Goal: Task Accomplishment & Management: Manage account settings

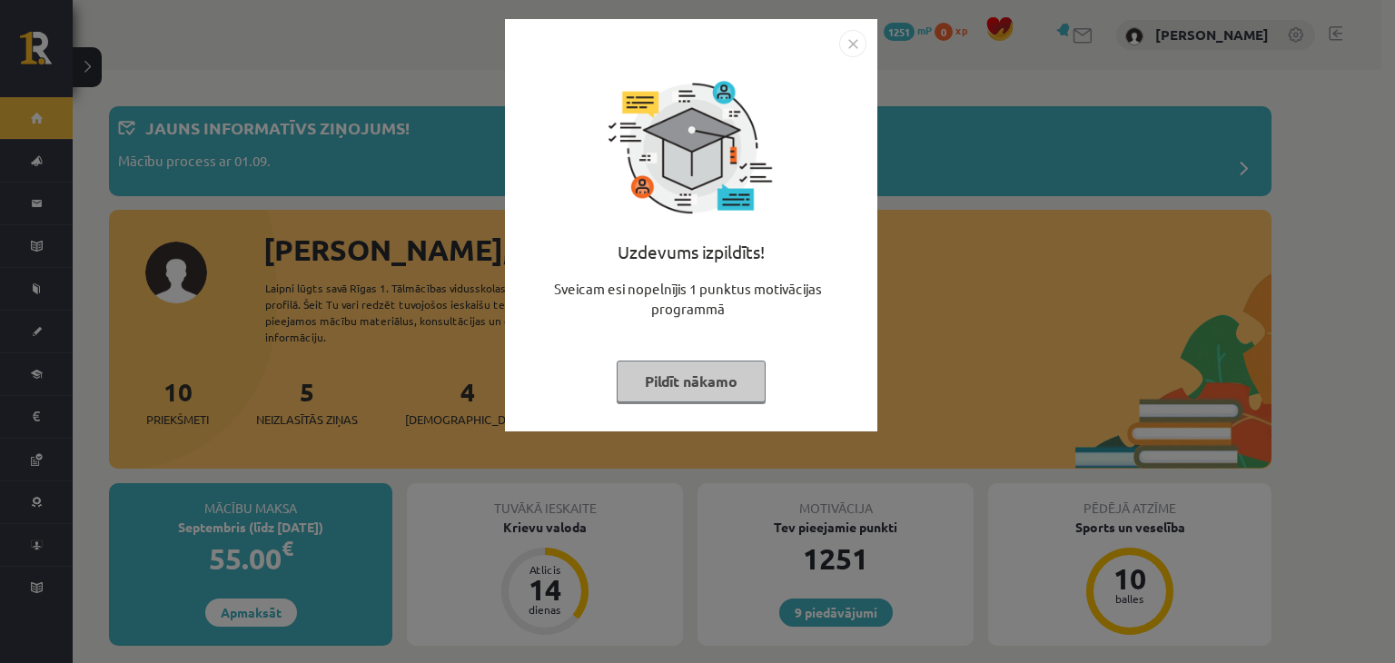
click at [656, 376] on button "Pildīt nākamo" at bounding box center [691, 382] width 149 height 42
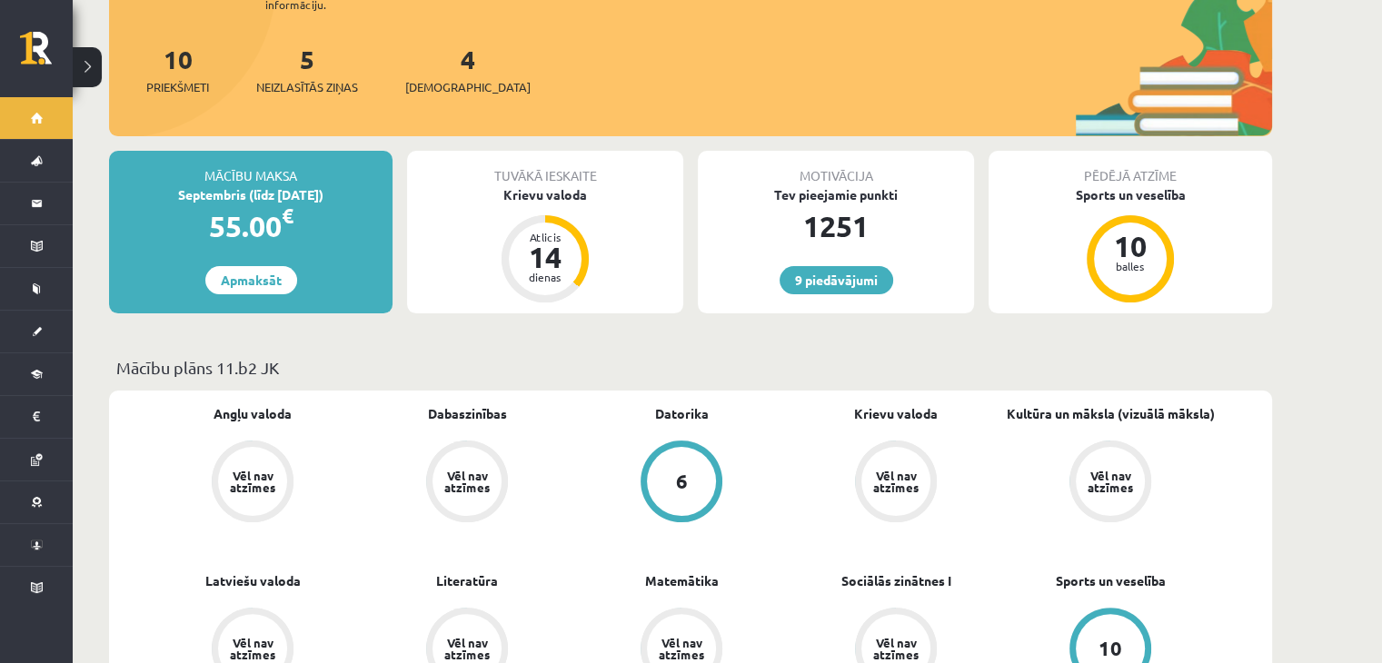
scroll to position [337, 0]
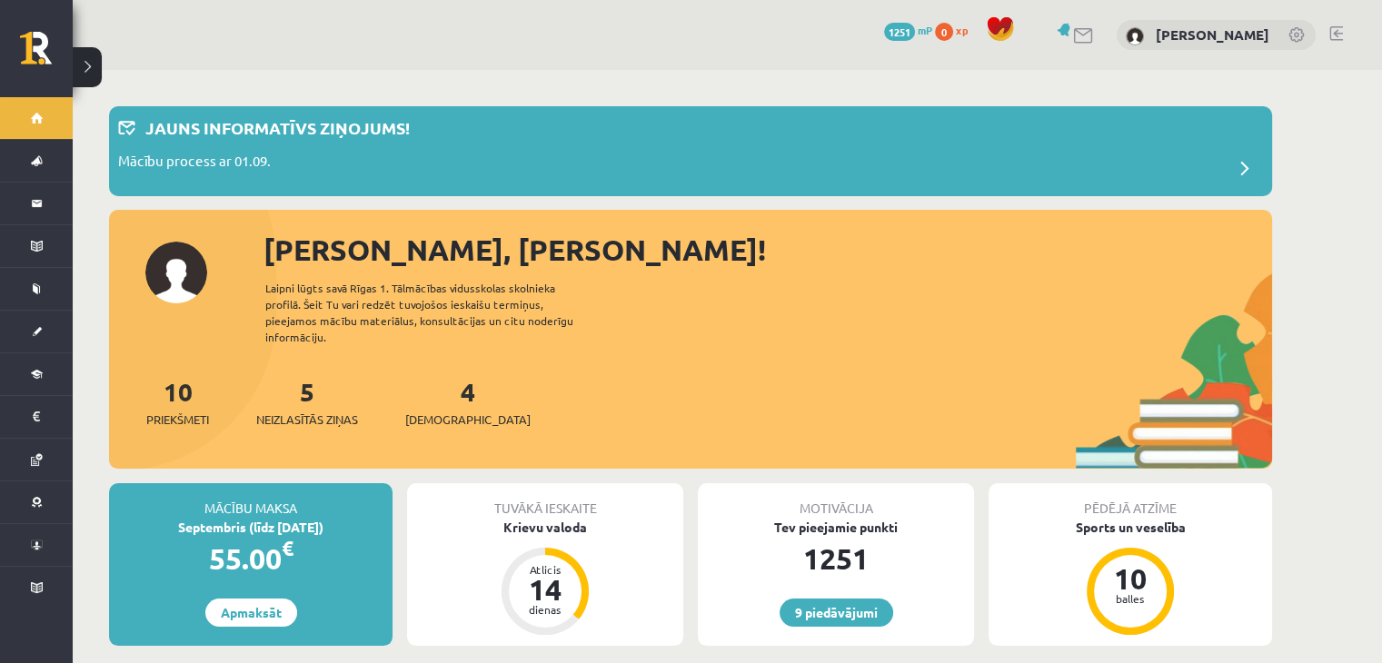
click at [1325, 33] on div "9 Dāvanas 1251 mP 0 xp [PERSON_NAME]" at bounding box center [727, 35] width 1309 height 70
click at [1332, 35] on link at bounding box center [1336, 33] width 14 height 15
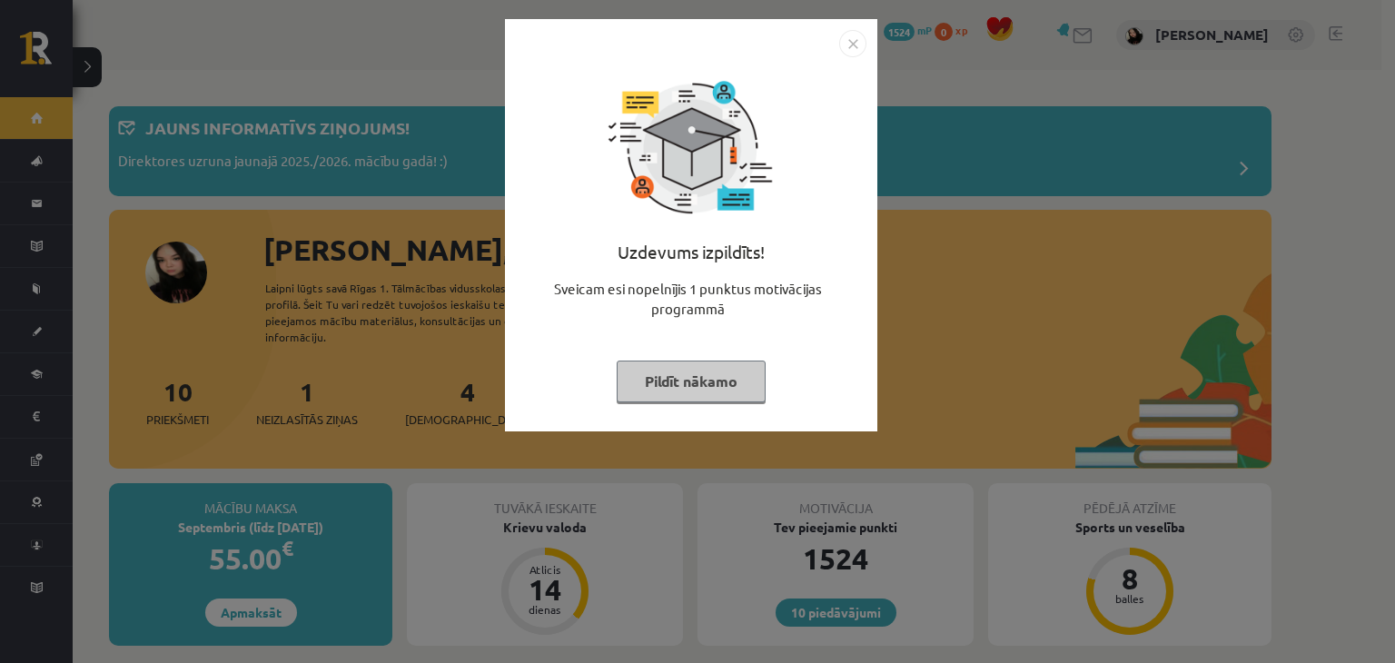
click at [702, 386] on button "Pildīt nākamo" at bounding box center [691, 382] width 149 height 42
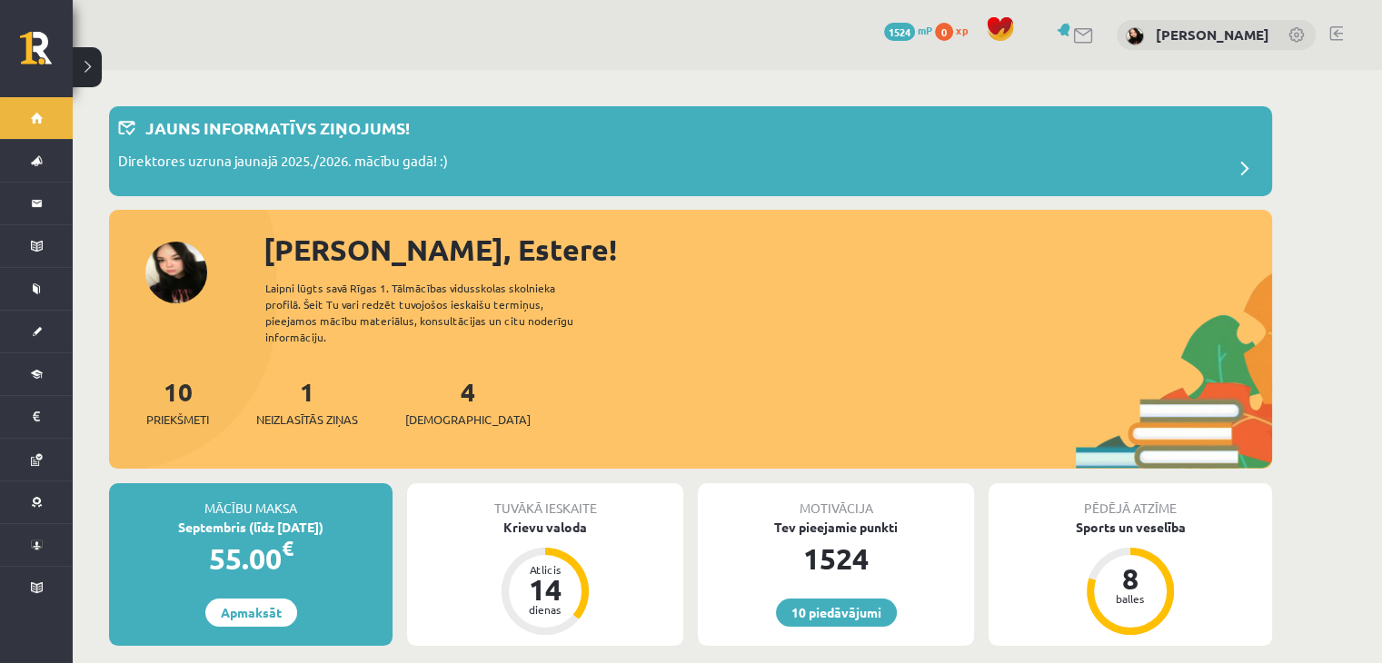
click at [1336, 35] on link at bounding box center [1336, 33] width 14 height 15
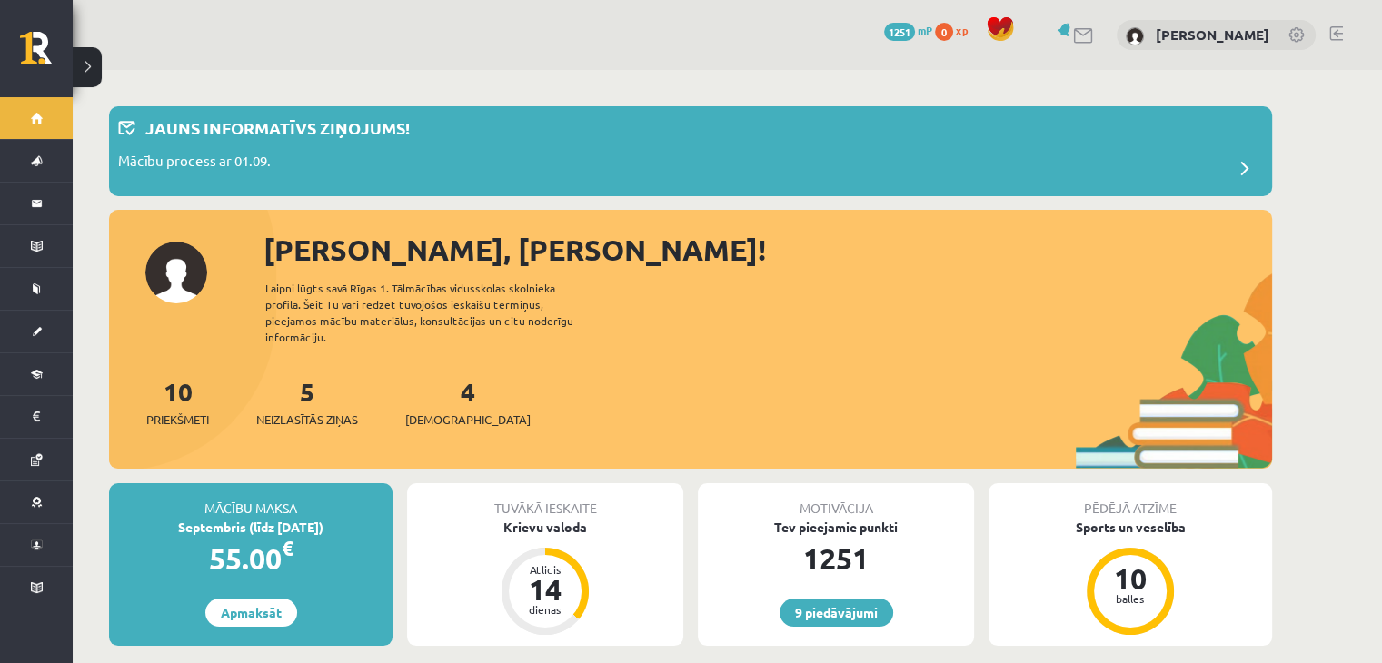
click at [1334, 34] on link at bounding box center [1336, 33] width 14 height 15
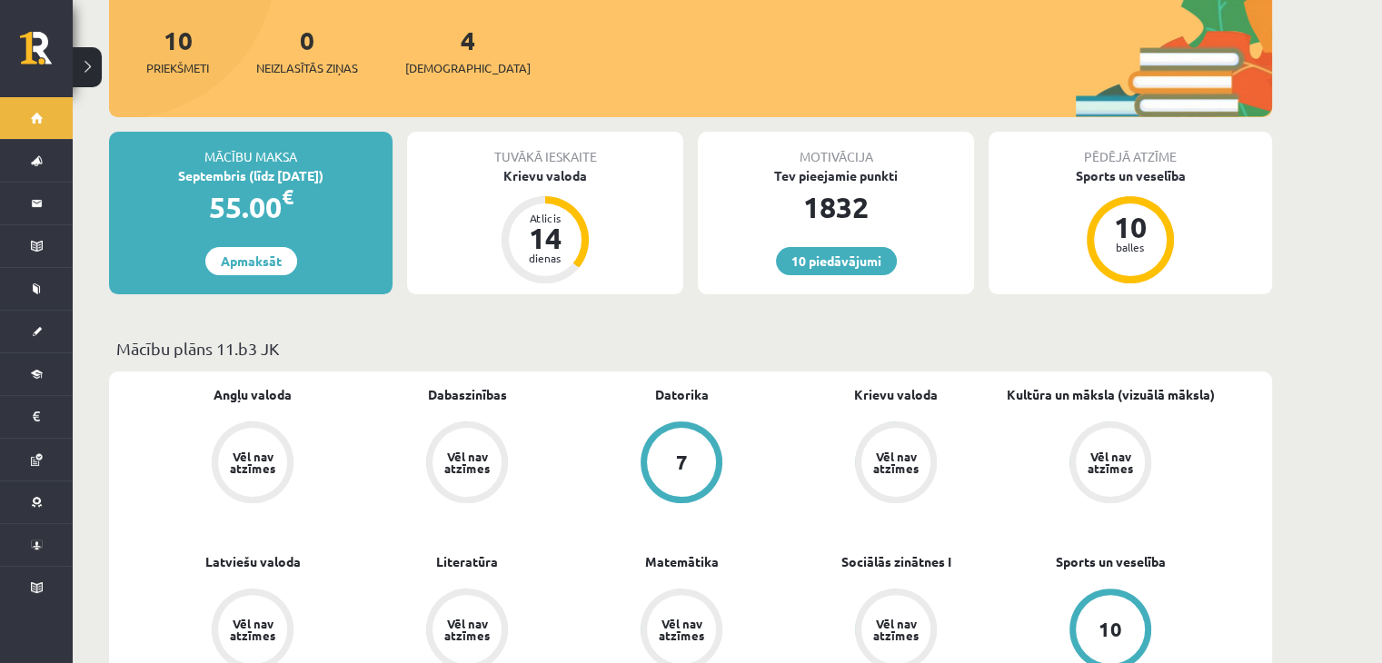
scroll to position [351, 0]
drag, startPoint x: 0, startPoint y: 0, endPoint x: 661, endPoint y: 472, distance: 812.6
click at [661, 472] on div "7" at bounding box center [681, 463] width 69 height 69
